Goal: Task Accomplishment & Management: Complete application form

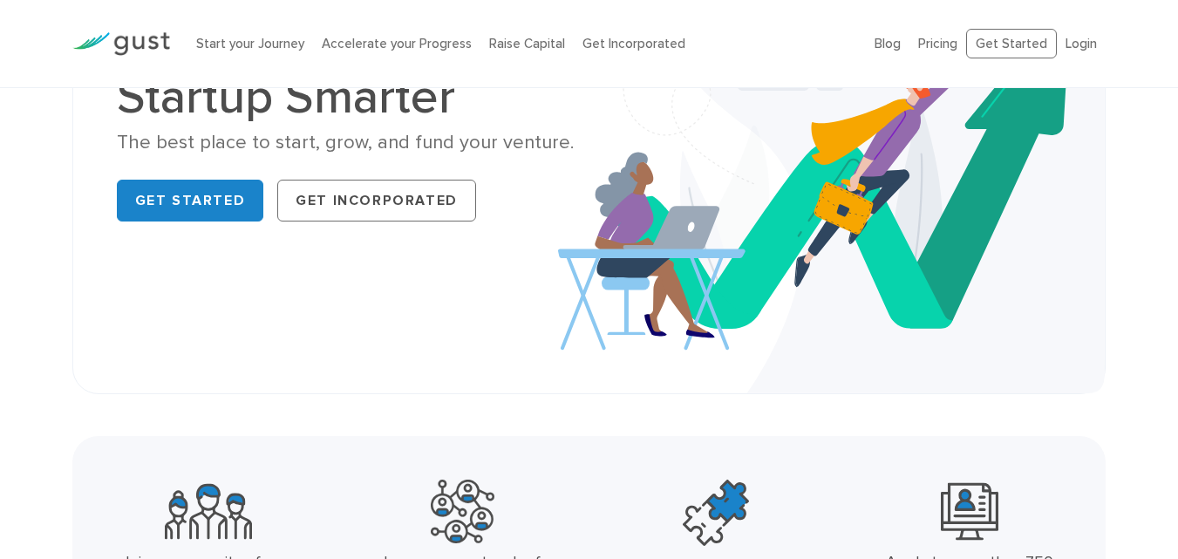
scroll to position [168, 0]
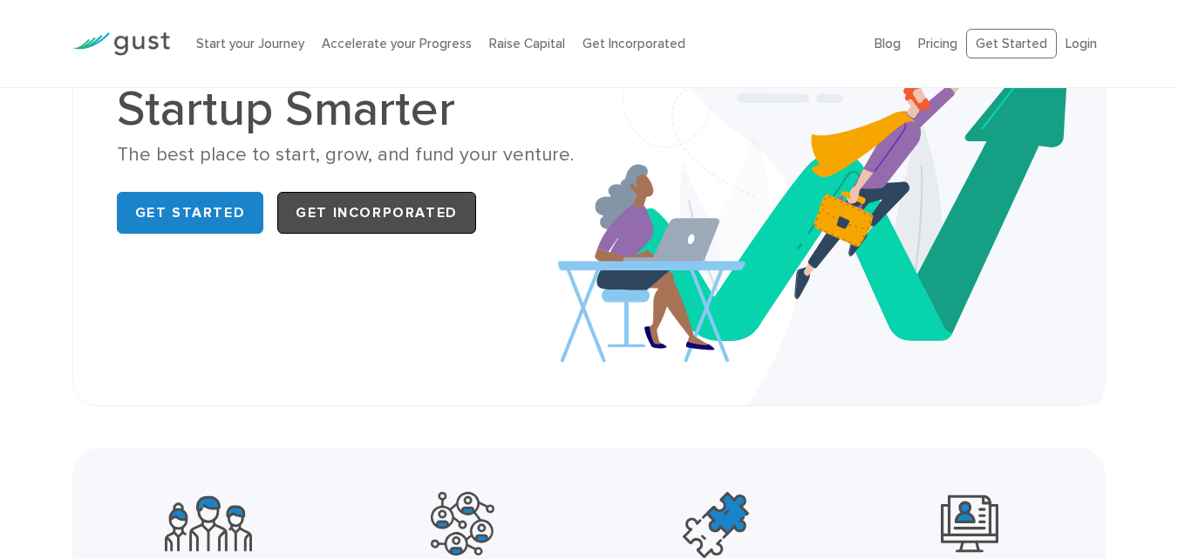
click at [371, 221] on link "Get Incorporated" at bounding box center [376, 213] width 199 height 42
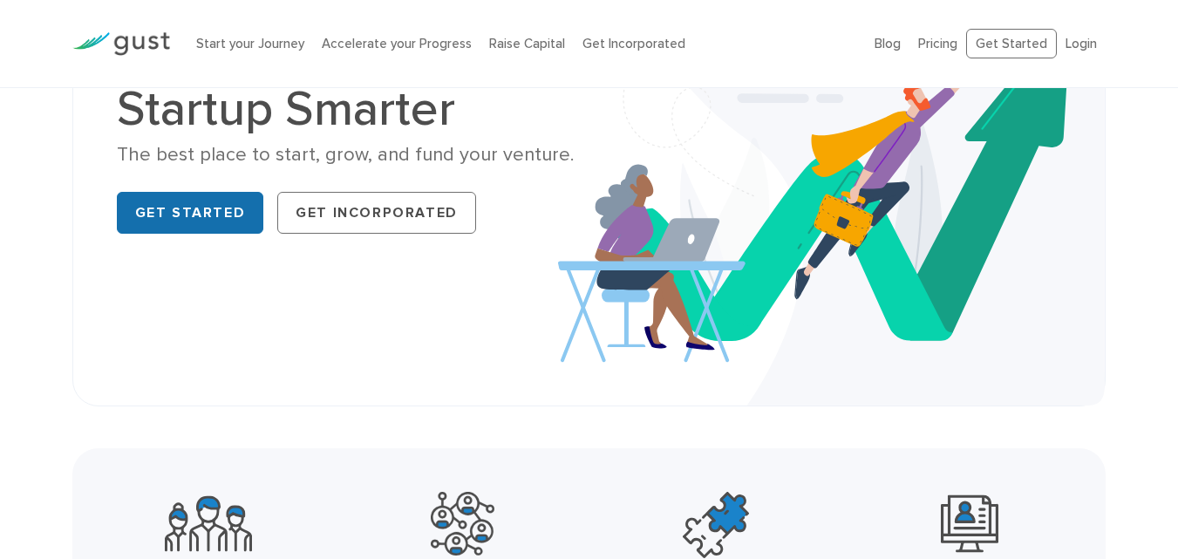
scroll to position [166, 0]
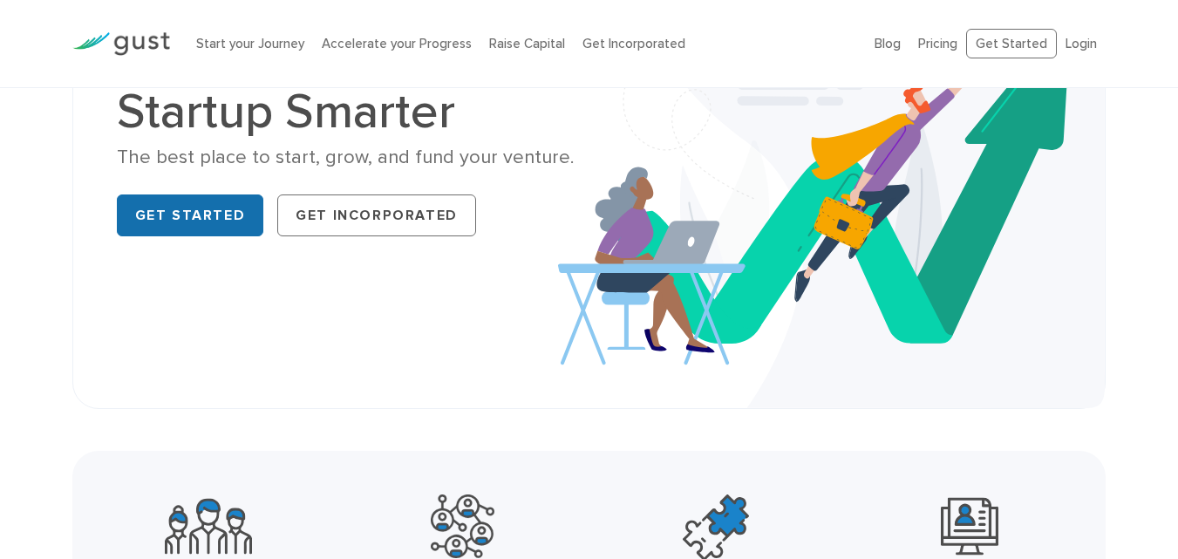
click at [188, 214] on link "Get Started" at bounding box center [190, 215] width 147 height 42
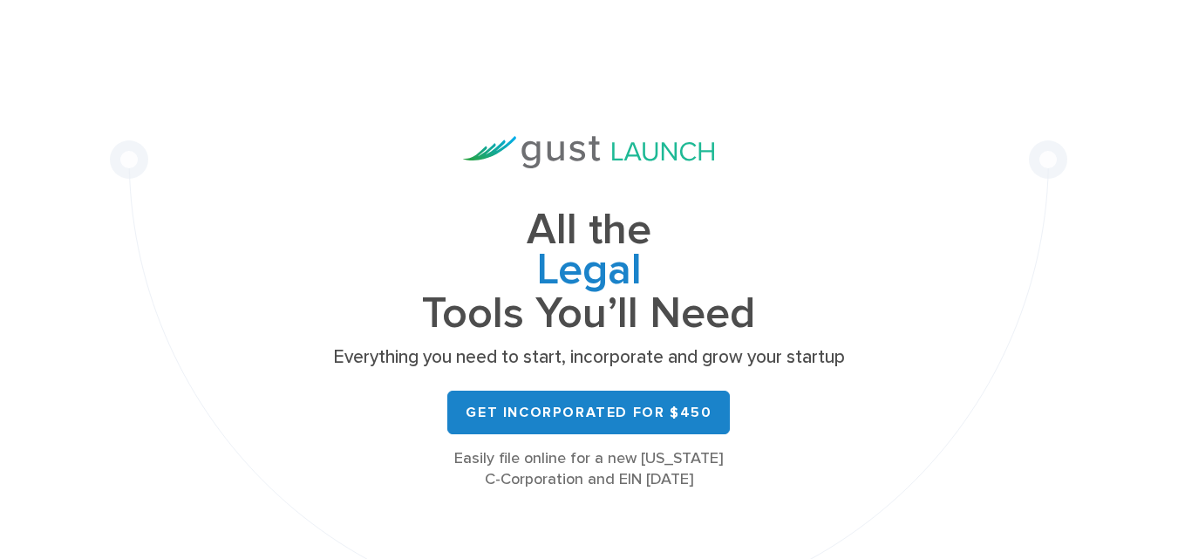
scroll to position [64, 0]
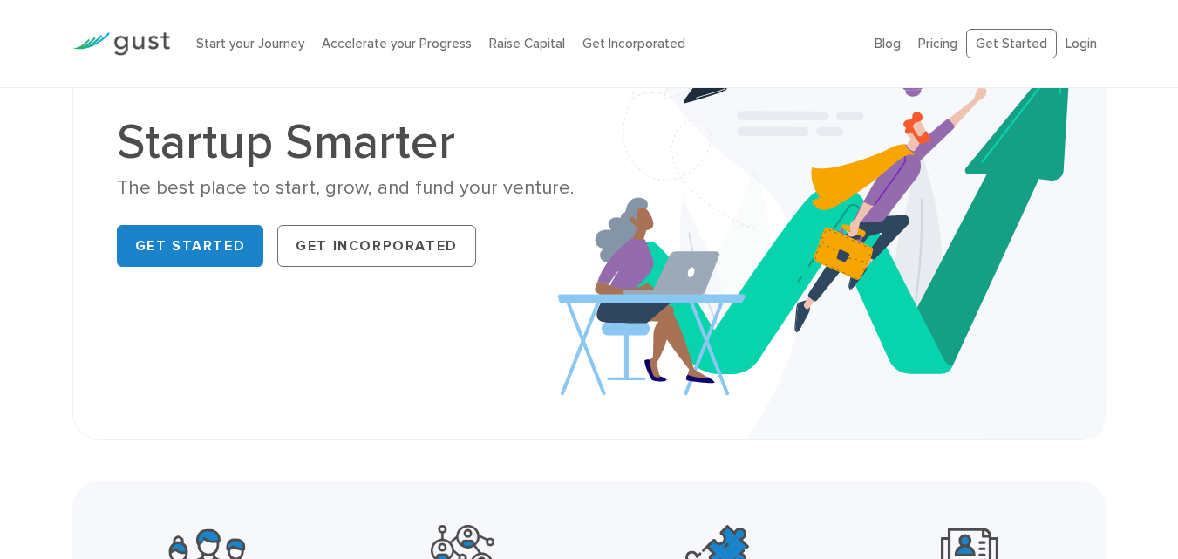
scroll to position [166, 0]
